Goal: Obtain resource: Download file/media

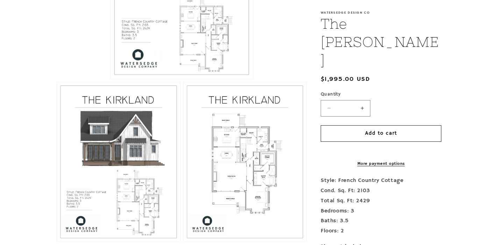
scroll to position [274, 0]
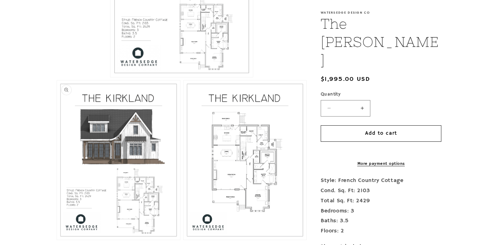
click at [57, 240] on button "Open media 2 in modal" at bounding box center [57, 240] width 0 height 0
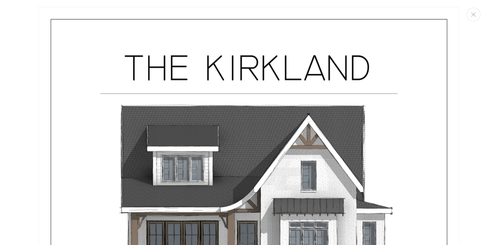
scroll to position [557, 0]
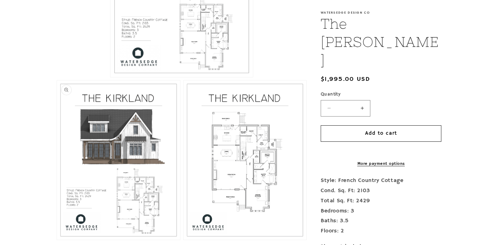
click at [57, 240] on button "Open media 2 in modal" at bounding box center [57, 240] width 0 height 0
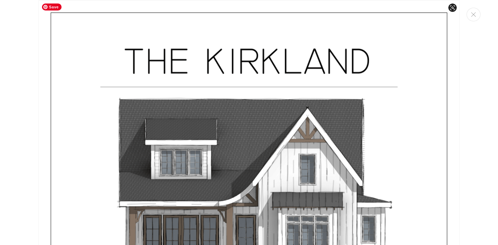
click at [52, 7] on span "Save" at bounding box center [52, 6] width 20 height 7
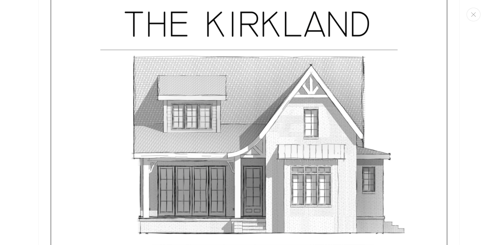
scroll to position [2137, 0]
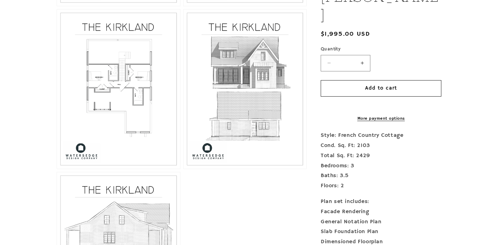
scroll to position [498, 0]
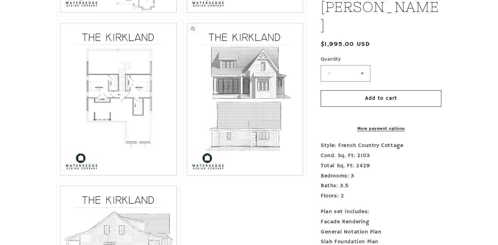
click at [184, 179] on button "Open media 5 in modal" at bounding box center [184, 179] width 0 height 0
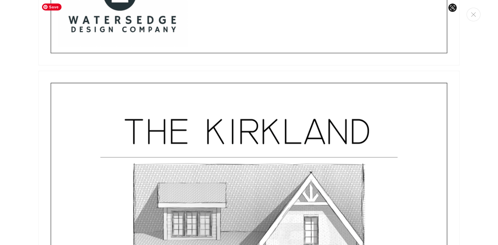
scroll to position [2207, 0]
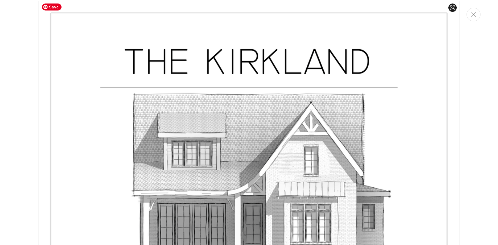
click at [56, 9] on span "Save" at bounding box center [52, 6] width 20 height 7
click at [54, 9] on span "Save" at bounding box center [52, 6] width 20 height 7
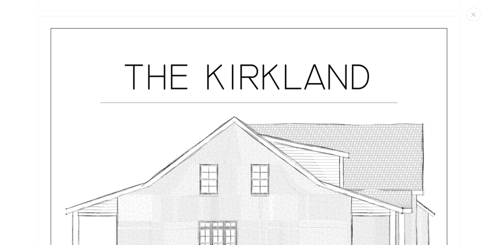
scroll to position [2737, 0]
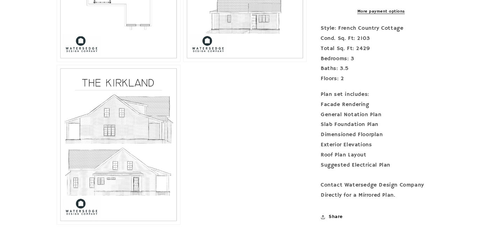
scroll to position [650, 0]
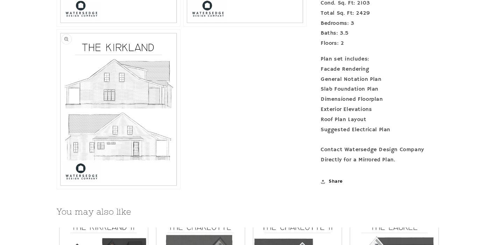
click at [57, 189] on button "Open media 6 in modal" at bounding box center [57, 189] width 0 height 0
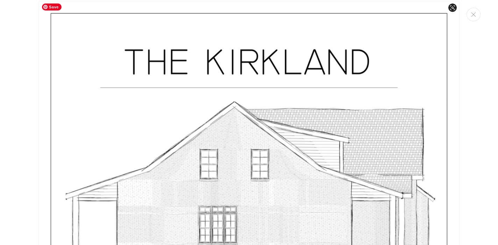
click at [54, 8] on span "Save" at bounding box center [52, 6] width 20 height 7
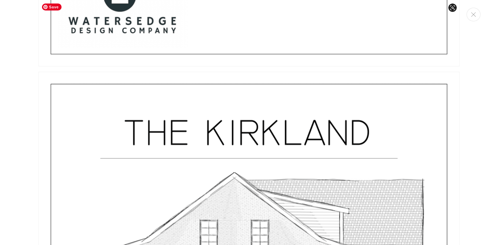
scroll to position [2524, 0]
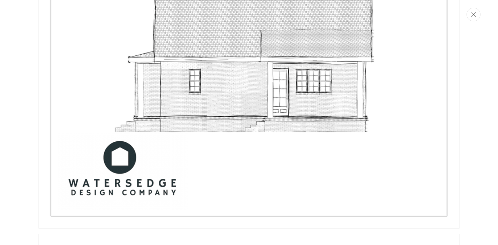
click at [473, 16] on icon "Close" at bounding box center [473, 14] width 5 height 5
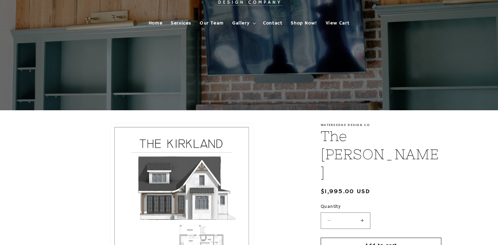
scroll to position [0, 0]
